Goal: Task Accomplishment & Management: Manage account settings

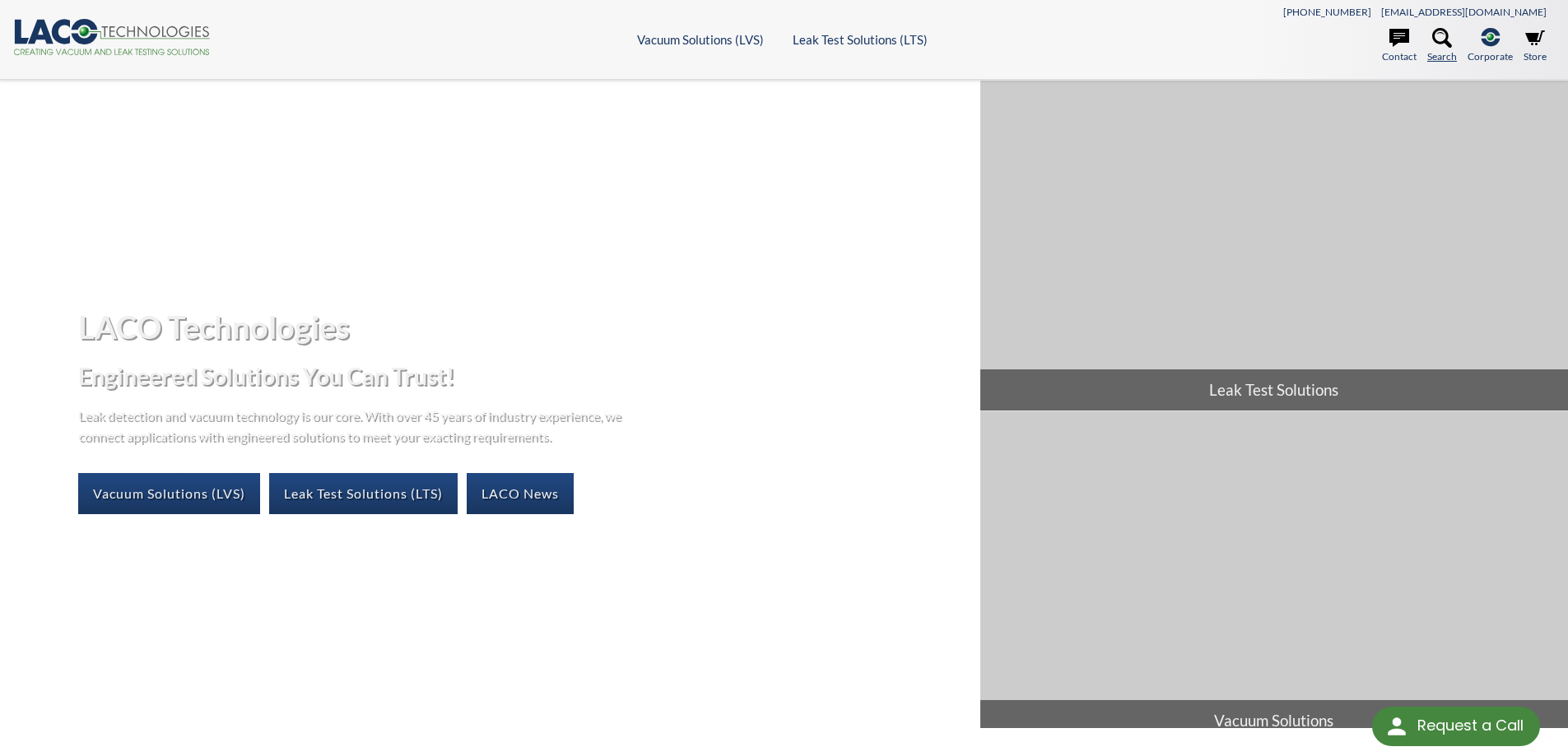
click at [1450, 33] on icon at bounding box center [1442, 38] width 20 height 20
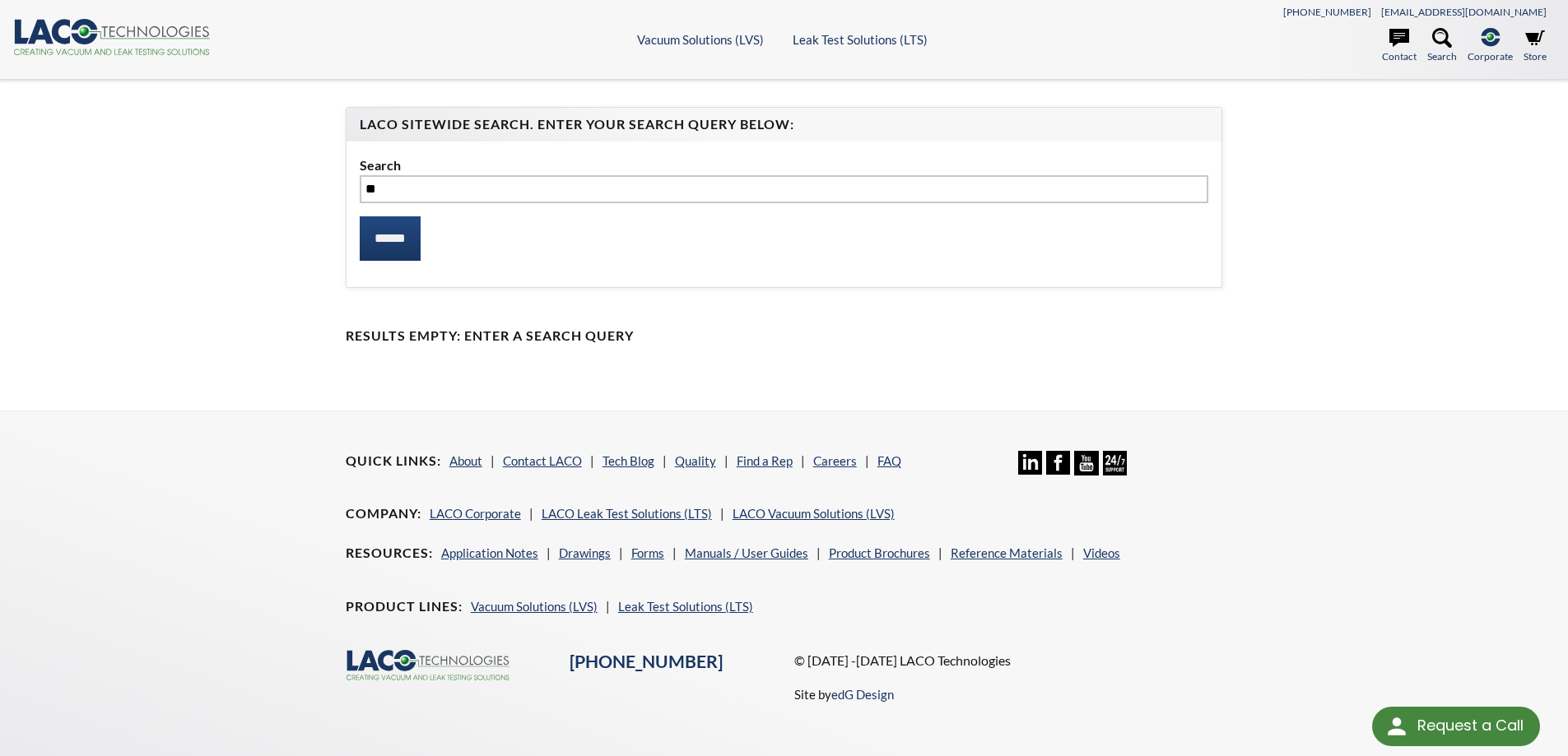
type input "*"
type input "**********"
click at [360, 216] on input "******" at bounding box center [390, 238] width 61 height 44
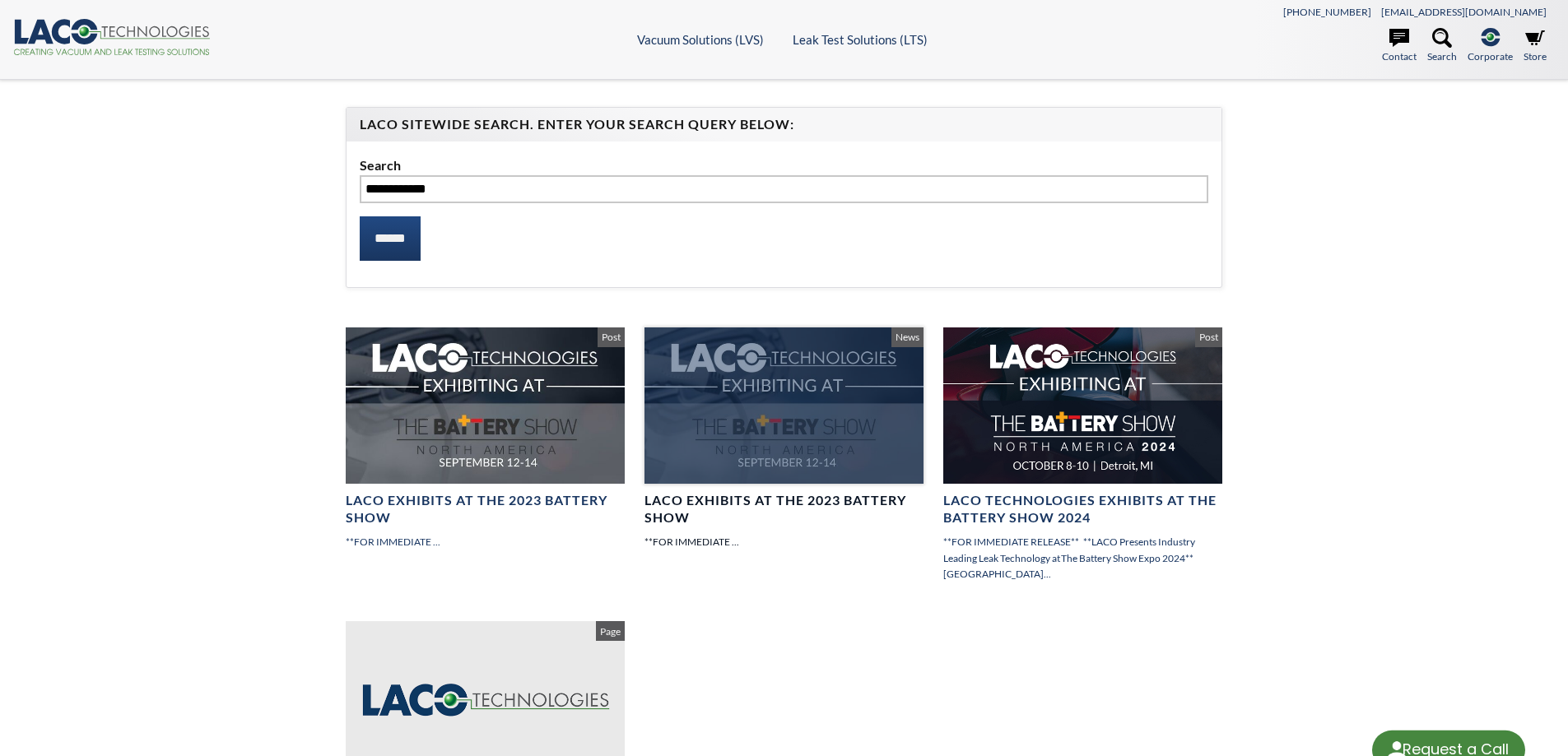
select select "Language Translate Widget"
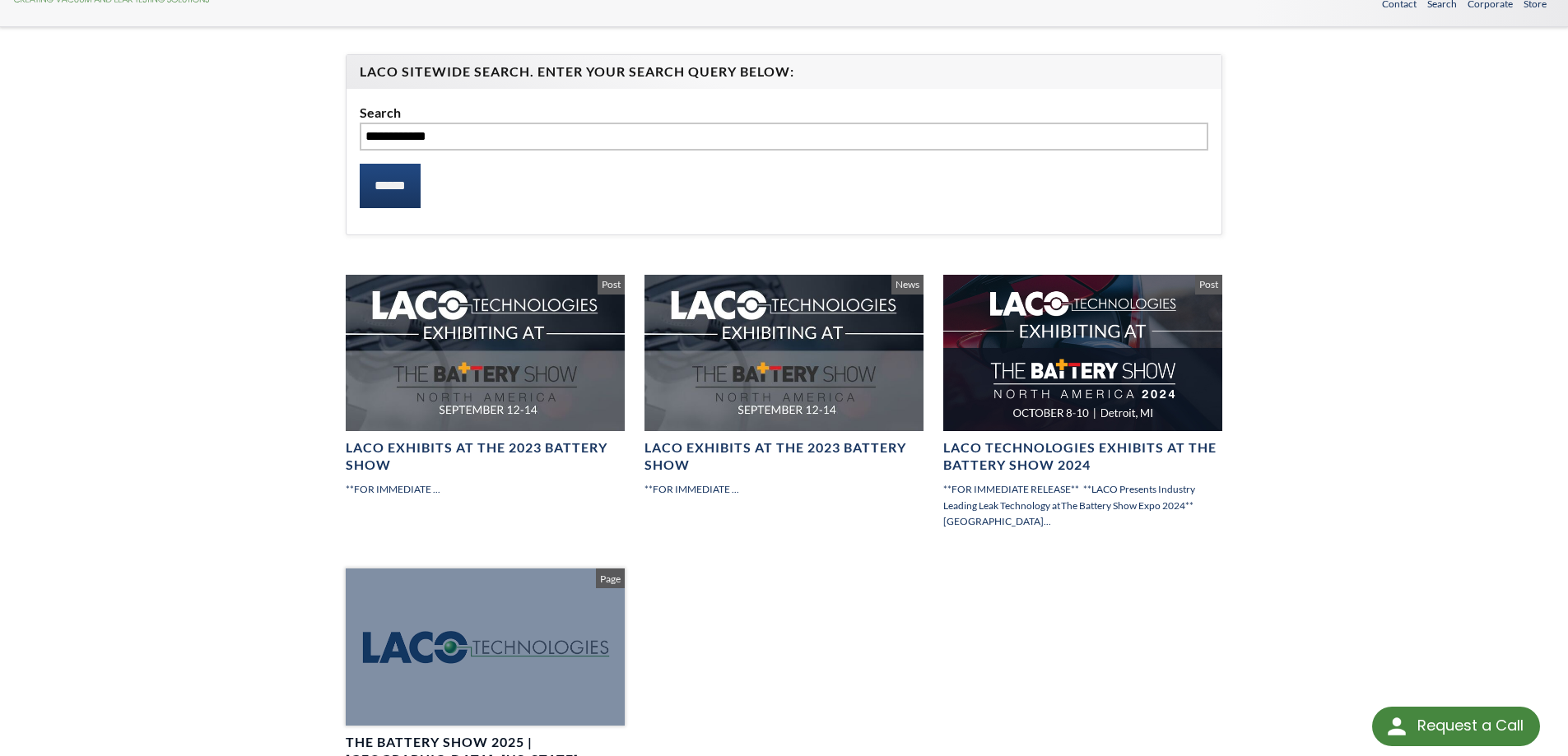
scroll to position [82, 0]
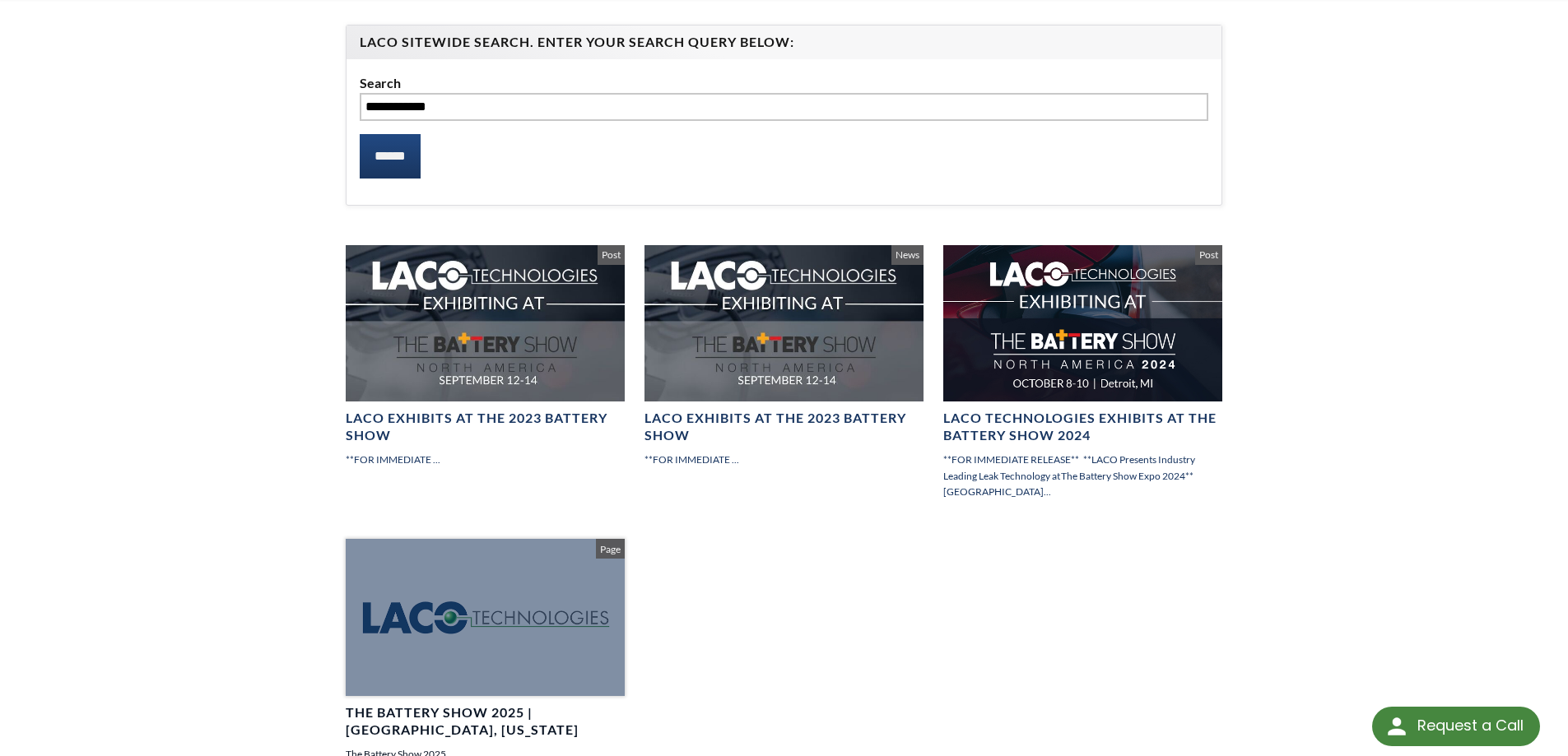
click at [457, 606] on div at bounding box center [486, 617] width 279 height 158
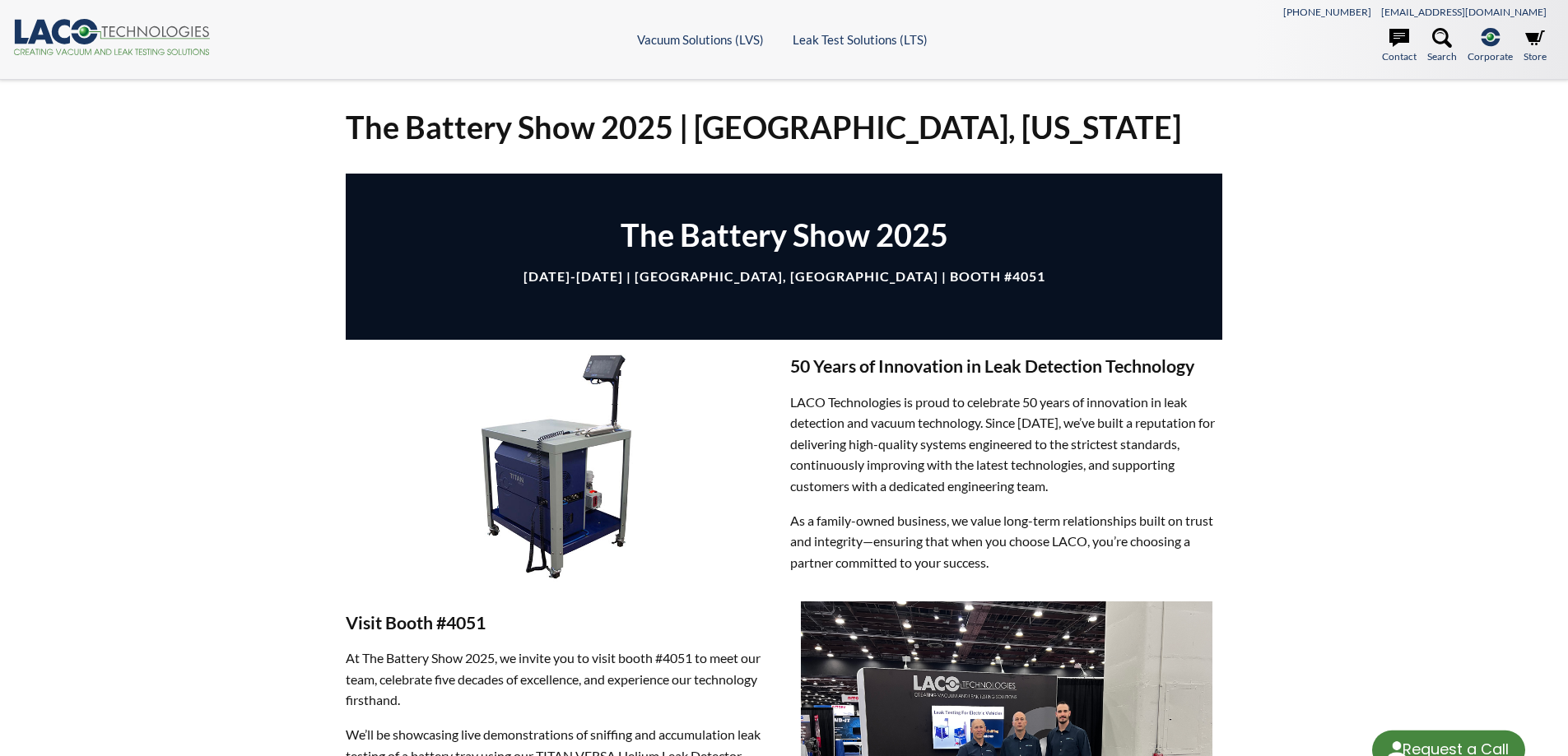
select select "Language Translate Widget"
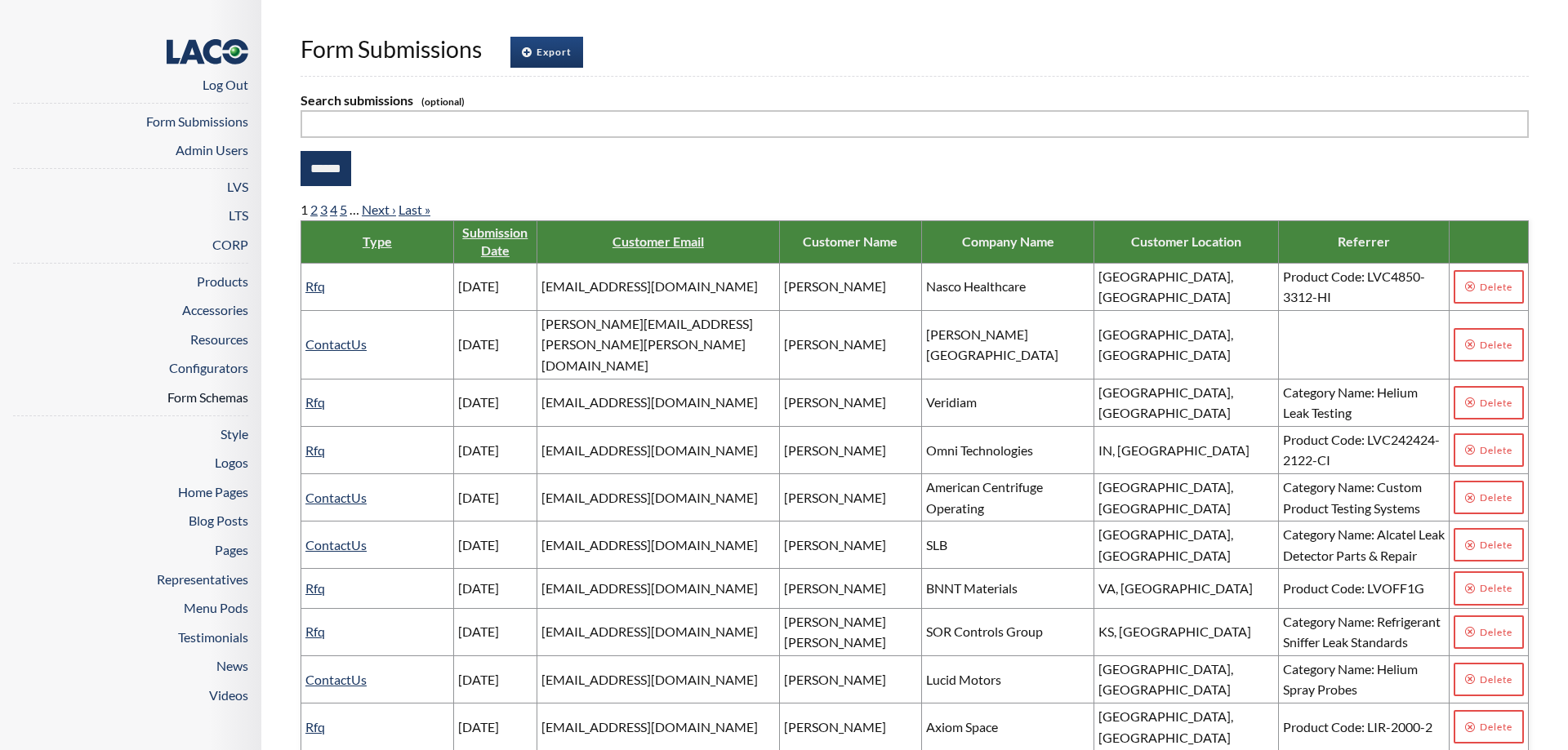
click at [223, 393] on link "Form Schemas" at bounding box center [208, 397] width 81 height 15
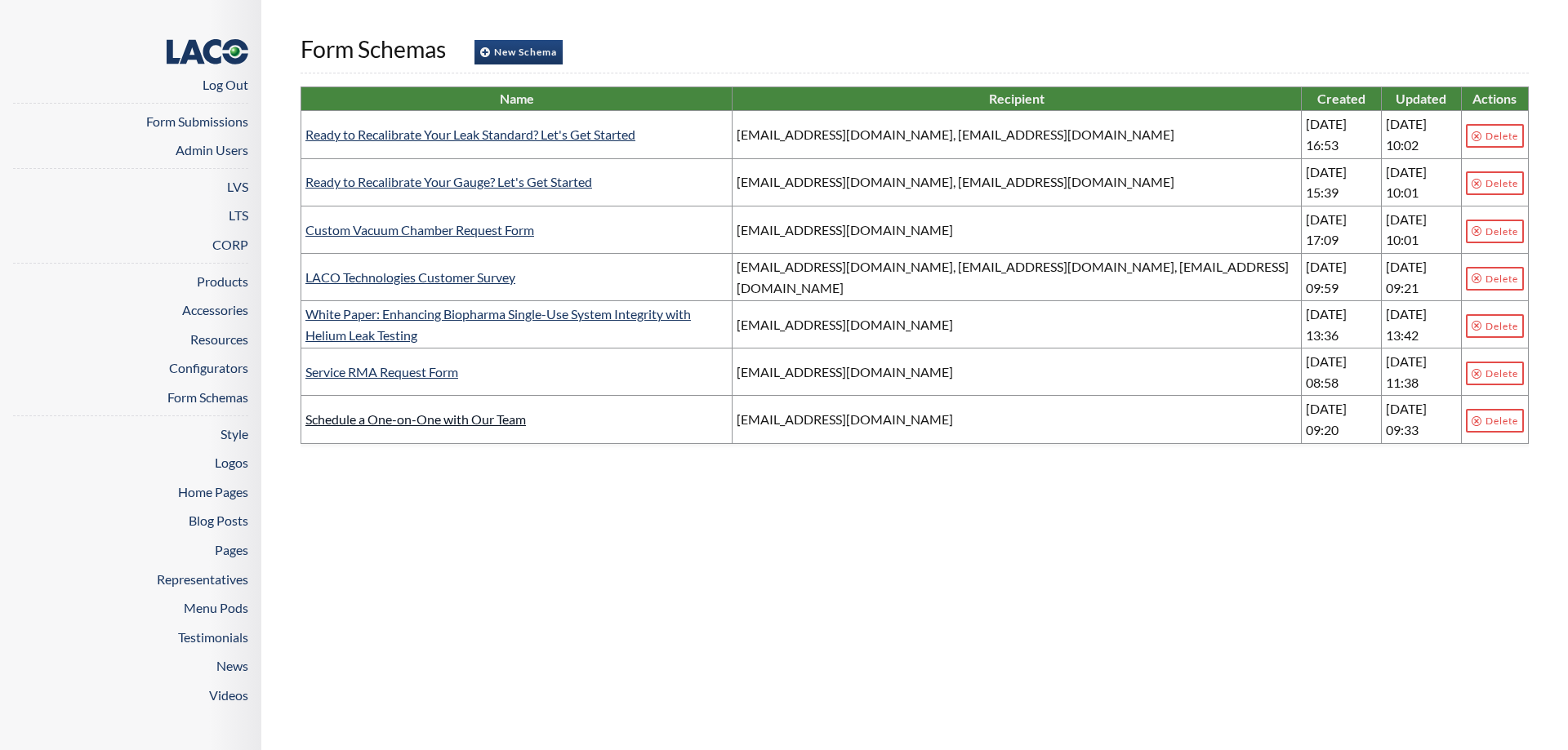
click at [393, 411] on link "Schedule a One-on-One with Our Team" at bounding box center [415, 419] width 220 height 15
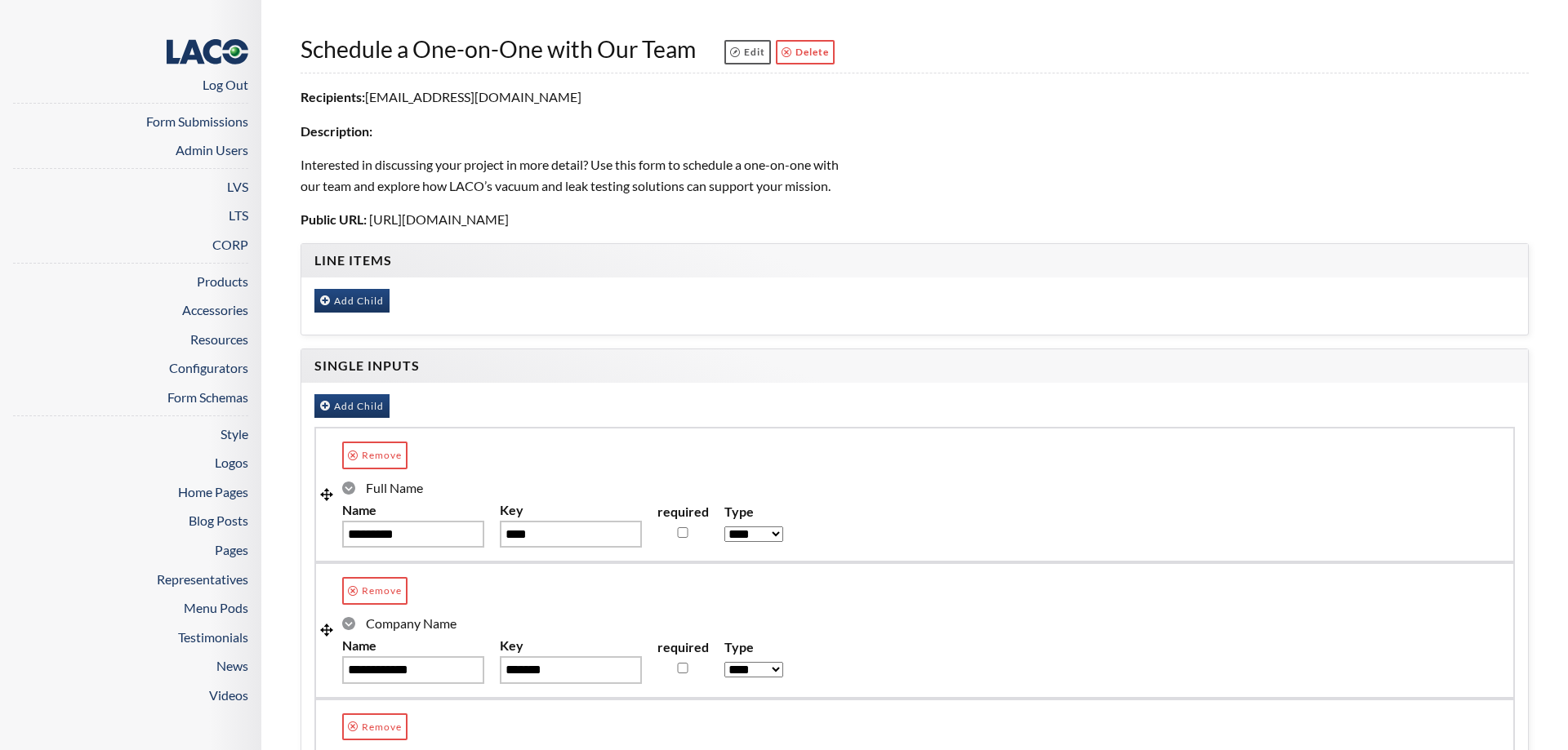
drag, startPoint x: 740, startPoint y: 222, endPoint x: 580, endPoint y: 220, distance: 160.0
click at [509, 220] on span "[URL][DOMAIN_NAME]" at bounding box center [439, 218] width 139 height 15
click at [509, 219] on span "[URL][DOMAIN_NAME]" at bounding box center [439, 218] width 139 height 15
drag, startPoint x: 598, startPoint y: 219, endPoint x: 370, endPoint y: 220, distance: 228.0
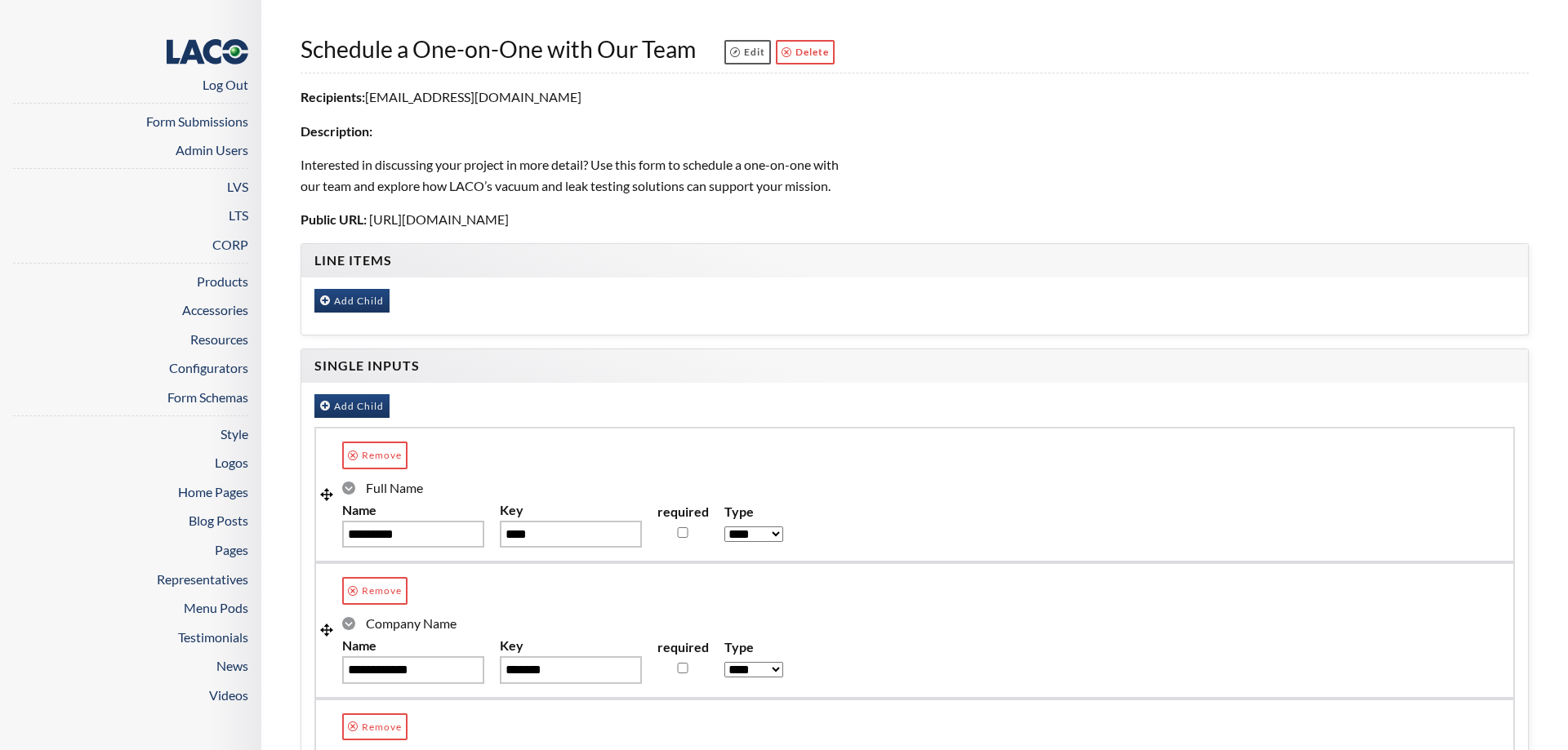
click at [370, 220] on p "Public URL: [URL][DOMAIN_NAME]" at bounding box center [573, 220] width 547 height 22
copy span "[URL][DOMAIN_NAME]"
